Goal: Information Seeking & Learning: Learn about a topic

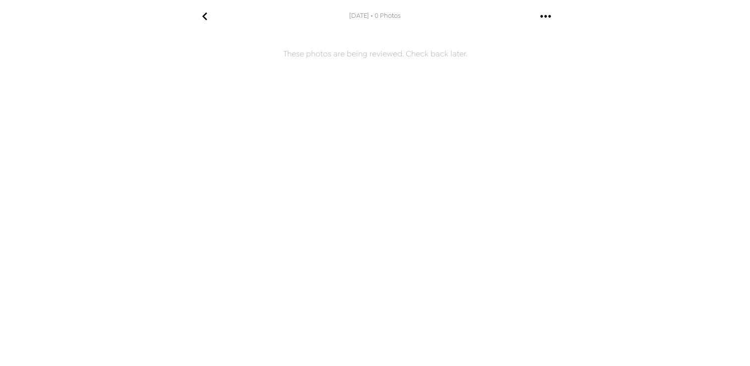
click at [203, 15] on icon "go back" at bounding box center [204, 16] width 5 height 8
click at [204, 11] on icon "go back" at bounding box center [205, 16] width 16 height 16
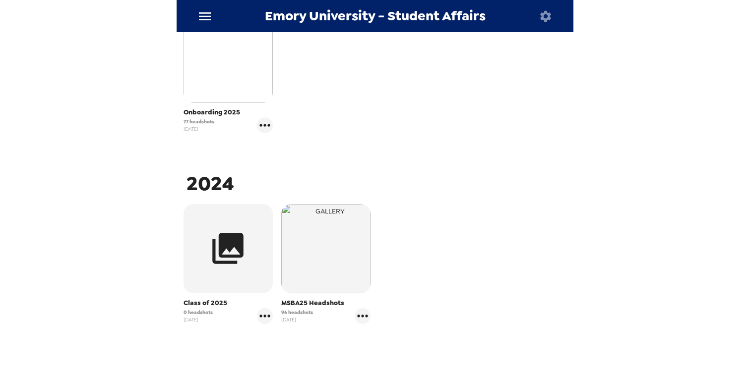
scroll to position [223, 0]
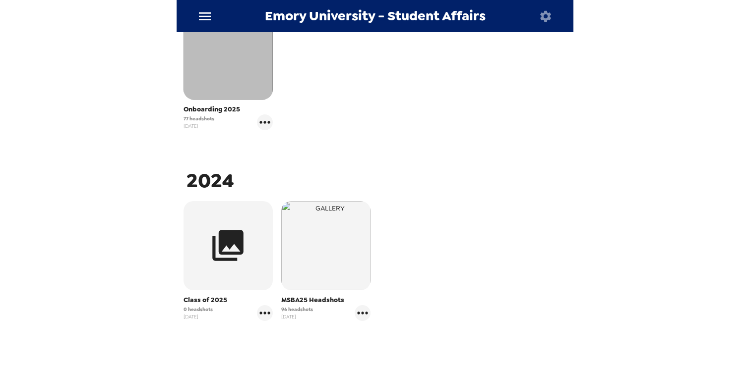
click at [223, 62] on img "button" at bounding box center [227, 54] width 89 height 89
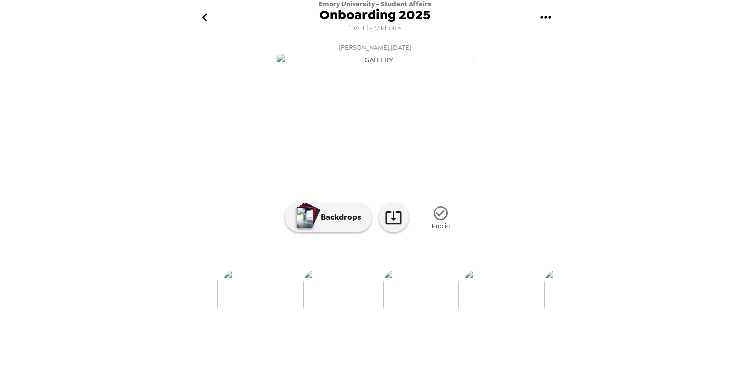
scroll to position [0, 438]
click at [408, 321] on img at bounding box center [418, 295] width 75 height 52
click at [313, 321] on img at bounding box center [311, 295] width 75 height 52
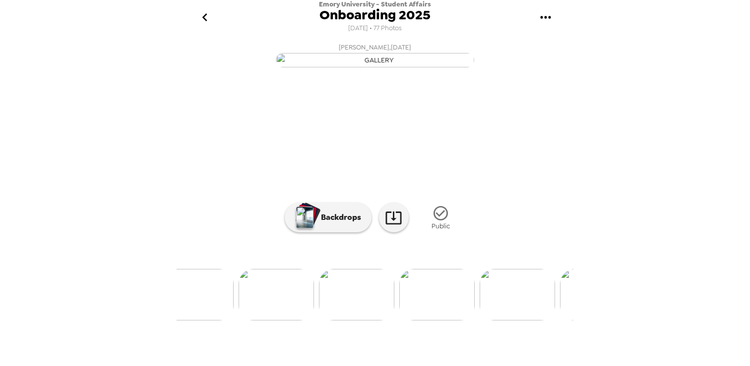
click at [298, 321] on img at bounding box center [275, 295] width 75 height 52
click at [431, 321] on img at bounding box center [421, 295] width 75 height 52
click at [212, 316] on img at bounding box center [213, 295] width 75 height 52
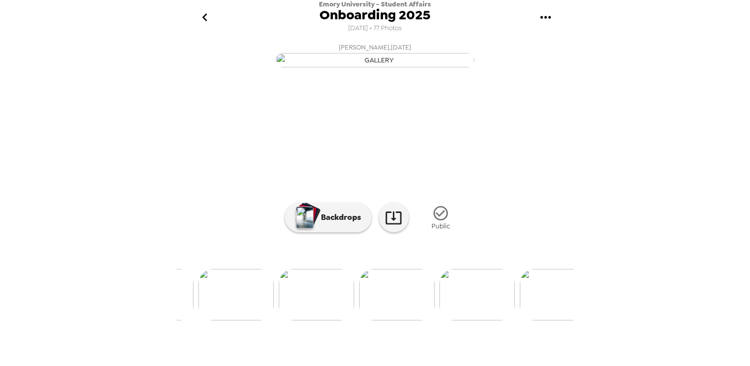
scroll to position [0, 3517]
click at [389, 321] on img at bounding box center [391, 295] width 75 height 52
click at [523, 321] on img at bounding box center [538, 295] width 75 height 52
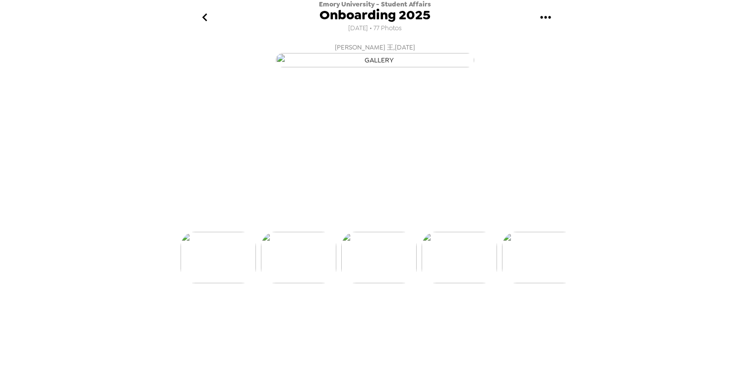
scroll to position [0, 0]
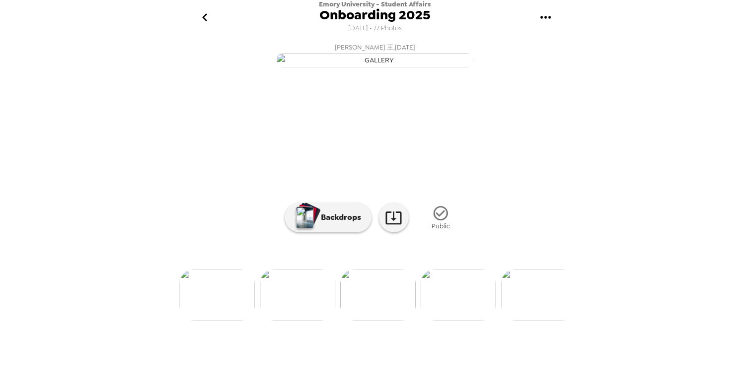
click at [311, 321] on img at bounding box center [297, 295] width 75 height 52
click at [273, 321] on img at bounding box center [269, 295] width 75 height 52
click at [282, 321] on img at bounding box center [273, 295] width 75 height 52
click at [468, 317] on img at bounding box center [458, 295] width 75 height 52
click at [279, 321] on img at bounding box center [252, 295] width 75 height 52
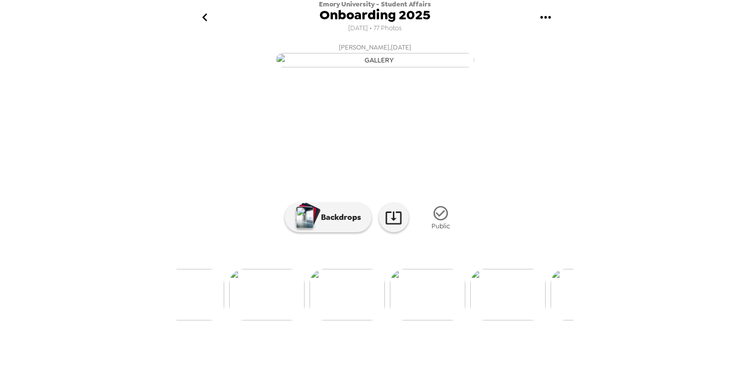
click at [239, 321] on img at bounding box center [266, 295] width 75 height 52
click at [465, 321] on img at bounding box center [458, 295] width 75 height 52
click at [505, 321] on img at bounding box center [500, 295] width 75 height 52
click at [406, 321] on img at bounding box center [402, 295] width 75 height 52
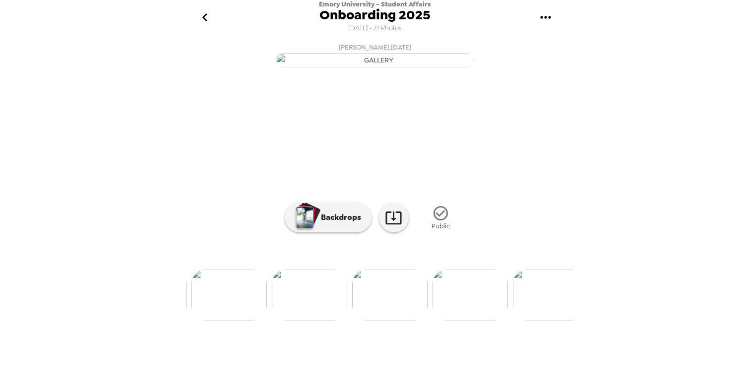
click at [406, 321] on img at bounding box center [389, 295] width 75 height 52
